Goal: Find specific page/section: Find specific page/section

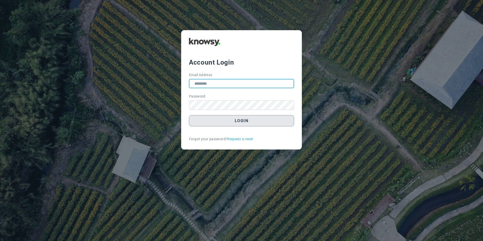
type input "**********"
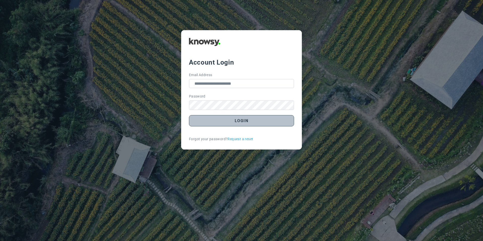
click at [210, 123] on button "Login" at bounding box center [241, 120] width 105 height 11
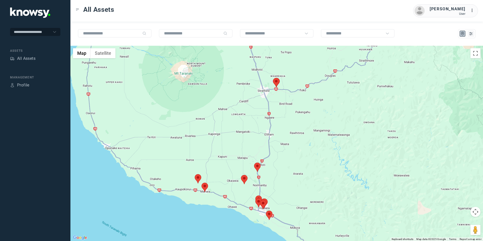
click at [195, 174] on area at bounding box center [195, 174] width 0 height 0
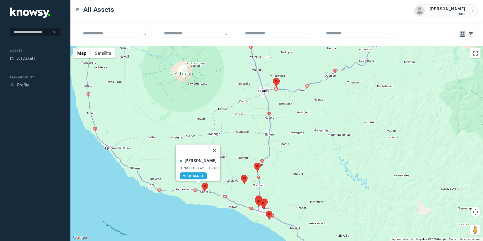
click at [201, 183] on area at bounding box center [201, 183] width 0 height 0
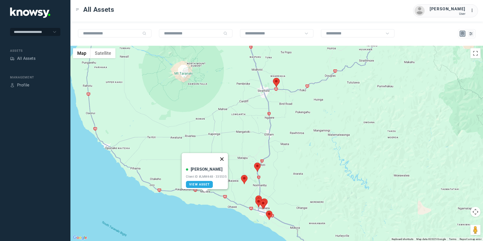
click at [222, 159] on button "Close" at bounding box center [222, 159] width 12 height 12
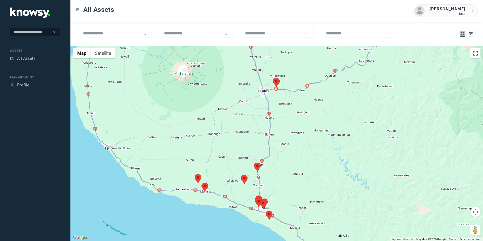
click at [241, 175] on area at bounding box center [241, 175] width 0 height 0
click at [261, 150] on button "Close" at bounding box center [260, 151] width 12 height 12
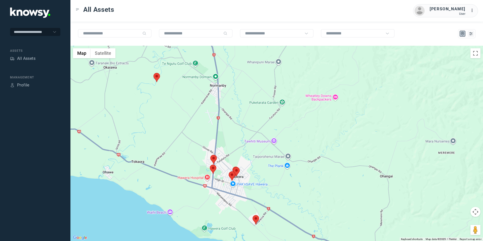
click at [210, 165] on area at bounding box center [210, 165] width 0 height 0
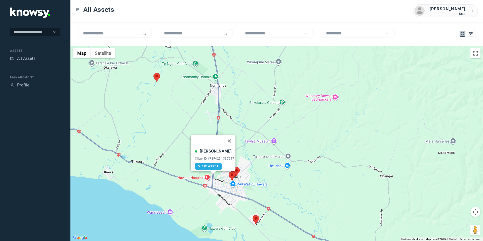
click at [230, 136] on button "Close" at bounding box center [229, 141] width 12 height 12
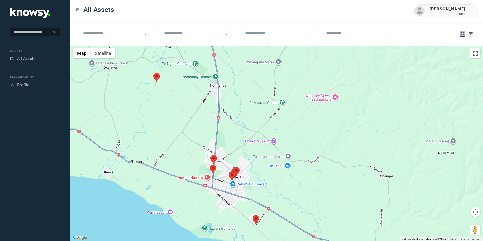
click at [210, 155] on area at bounding box center [210, 155] width 0 height 0
click at [252, 215] on area at bounding box center [252, 215] width 0 height 0
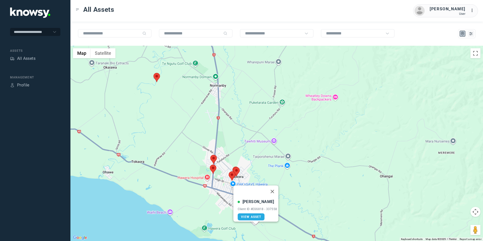
click at [229, 171] on area at bounding box center [229, 171] width 0 height 0
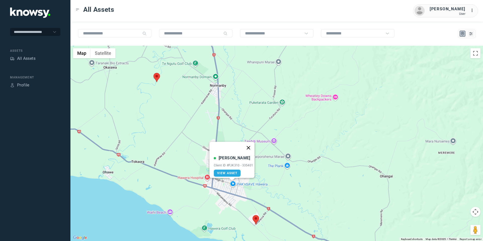
click at [247, 144] on button "Close" at bounding box center [248, 148] width 12 height 12
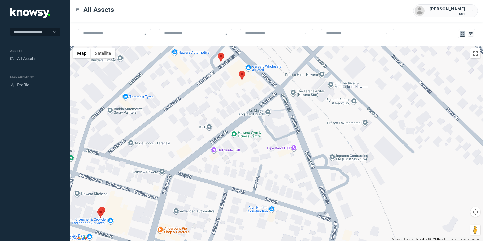
click at [218, 53] on area at bounding box center [218, 53] width 0 height 0
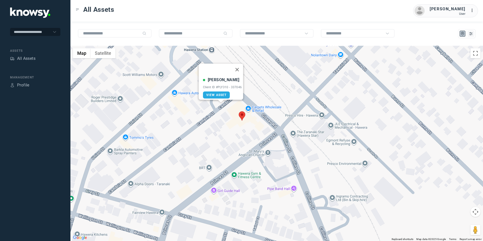
click at [239, 111] on area at bounding box center [239, 111] width 0 height 0
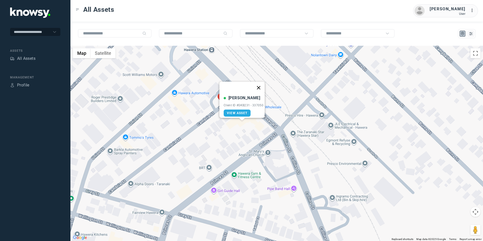
click at [262, 83] on button "Close" at bounding box center [258, 88] width 12 height 12
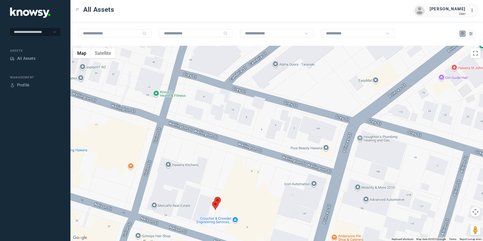
click at [214, 197] on area at bounding box center [214, 197] width 0 height 0
click at [212, 201] on area at bounding box center [212, 201] width 0 height 0
click at [233, 175] on button "Close" at bounding box center [232, 177] width 12 height 12
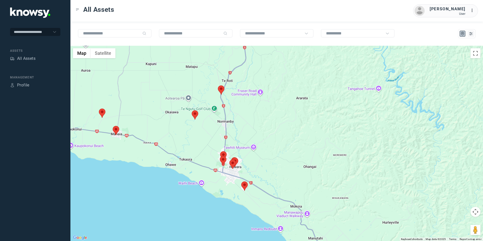
click at [218, 85] on area at bounding box center [218, 85] width 0 height 0
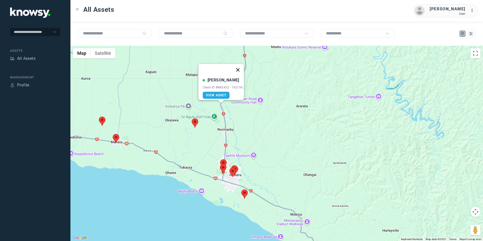
click at [238, 68] on button "Close" at bounding box center [238, 70] width 12 height 12
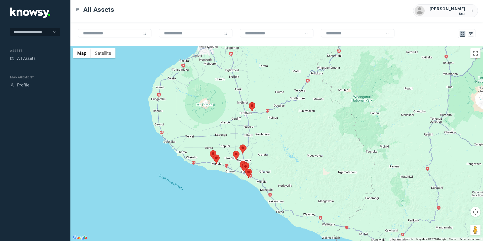
click at [472, 210] on button "Map camera controls" at bounding box center [475, 212] width 10 height 10
click at [452, 199] on button "Move up" at bounding box center [450, 199] width 10 height 10
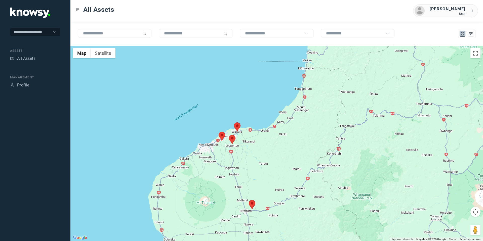
click at [229, 135] on area at bounding box center [229, 135] width 0 height 0
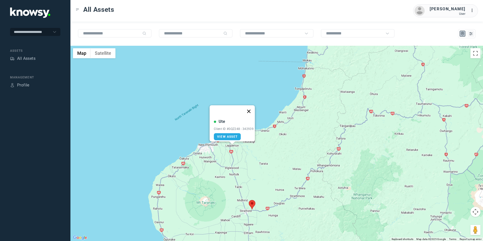
click at [251, 105] on button "Close" at bounding box center [249, 111] width 12 height 12
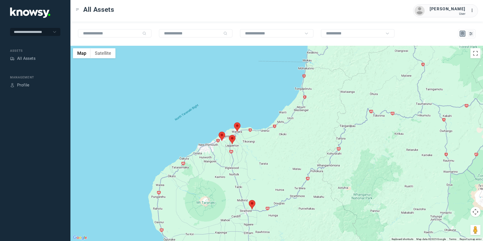
click at [219, 132] on area at bounding box center [219, 132] width 0 height 0
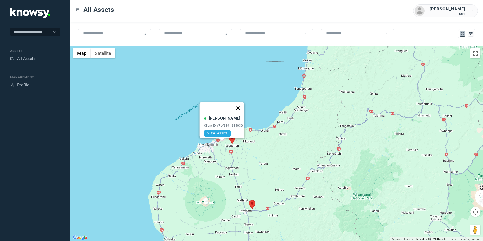
click at [238, 104] on button "Close" at bounding box center [238, 108] width 12 height 12
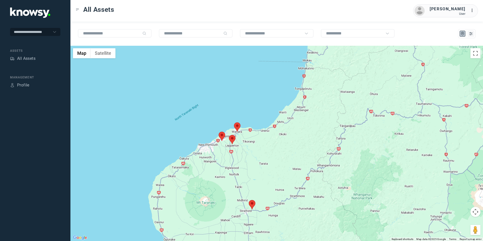
click at [234, 122] on area at bounding box center [234, 122] width 0 height 0
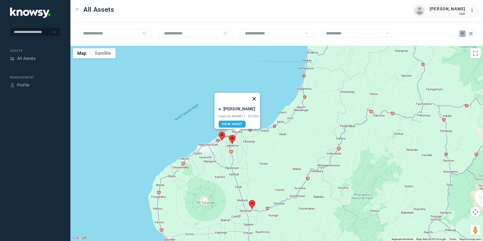
click at [255, 95] on button "Close" at bounding box center [254, 99] width 12 height 12
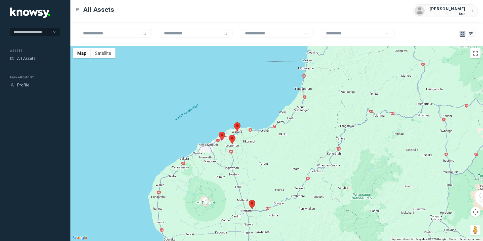
click at [229, 135] on area at bounding box center [229, 135] width 0 height 0
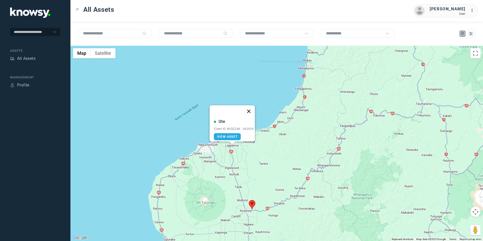
click at [252, 106] on button "Close" at bounding box center [249, 111] width 12 height 12
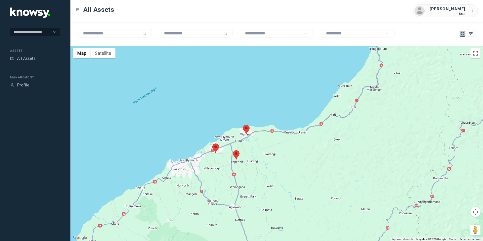
click at [243, 125] on area at bounding box center [243, 125] width 0 height 0
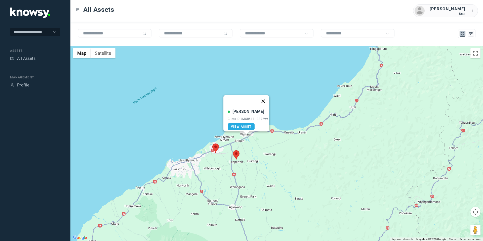
click at [264, 97] on button "Close" at bounding box center [263, 101] width 12 height 12
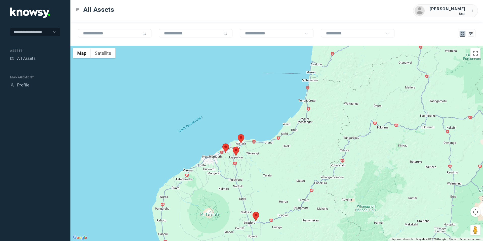
click at [233, 147] on area at bounding box center [233, 147] width 0 height 0
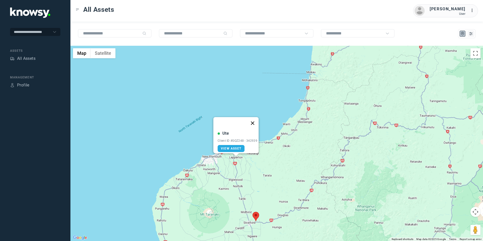
click at [253, 119] on button "Close" at bounding box center [252, 123] width 12 height 12
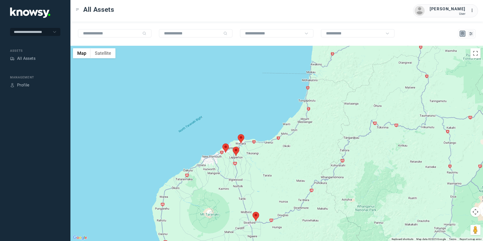
click at [222, 144] on area at bounding box center [222, 144] width 0 height 0
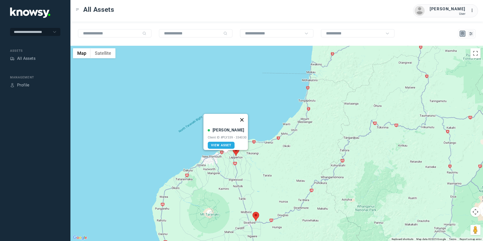
click at [243, 116] on button "Close" at bounding box center [242, 120] width 12 height 12
